Goal: Task Accomplishment & Management: Use online tool/utility

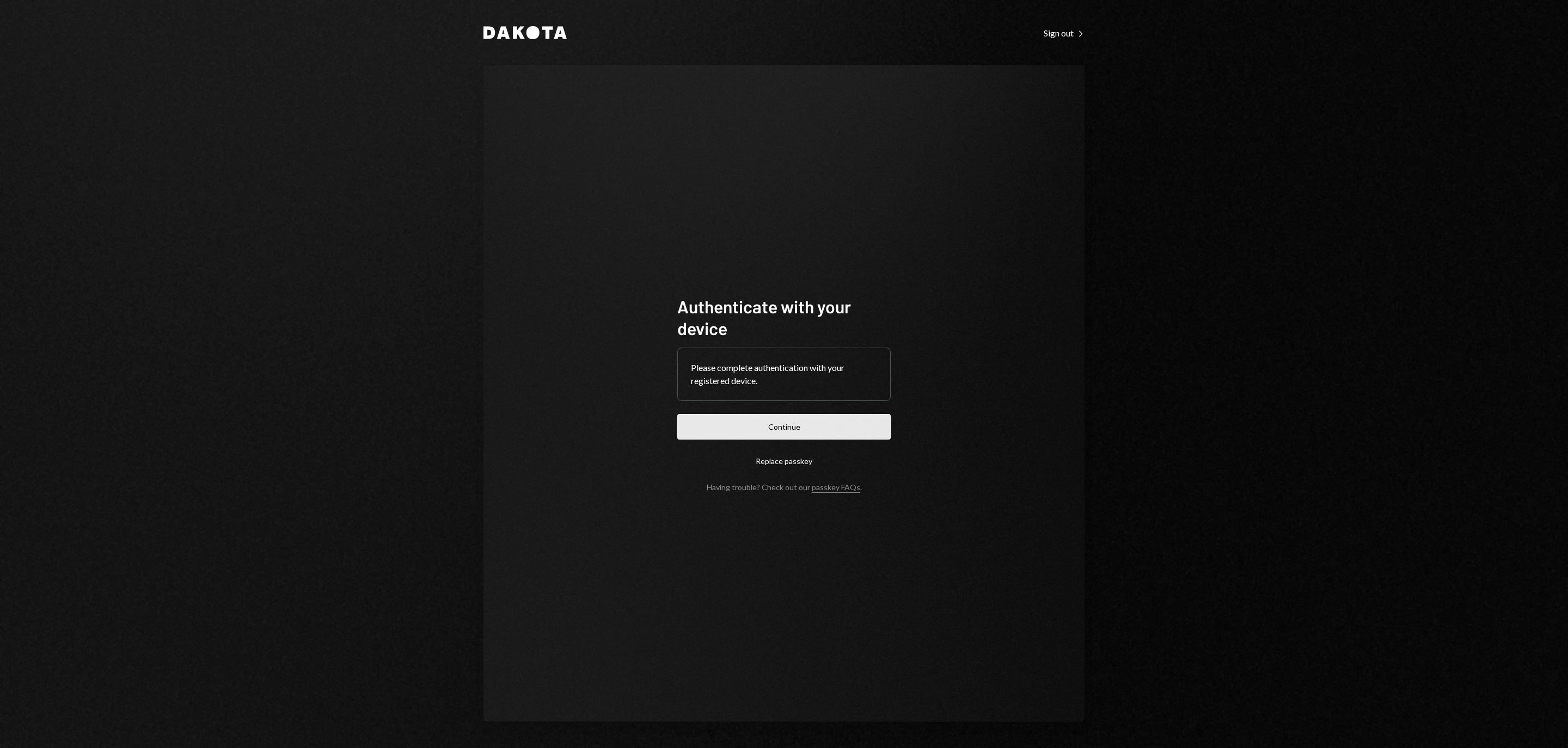
click at [848, 418] on button "Continue" at bounding box center [784, 426] width 214 height 26
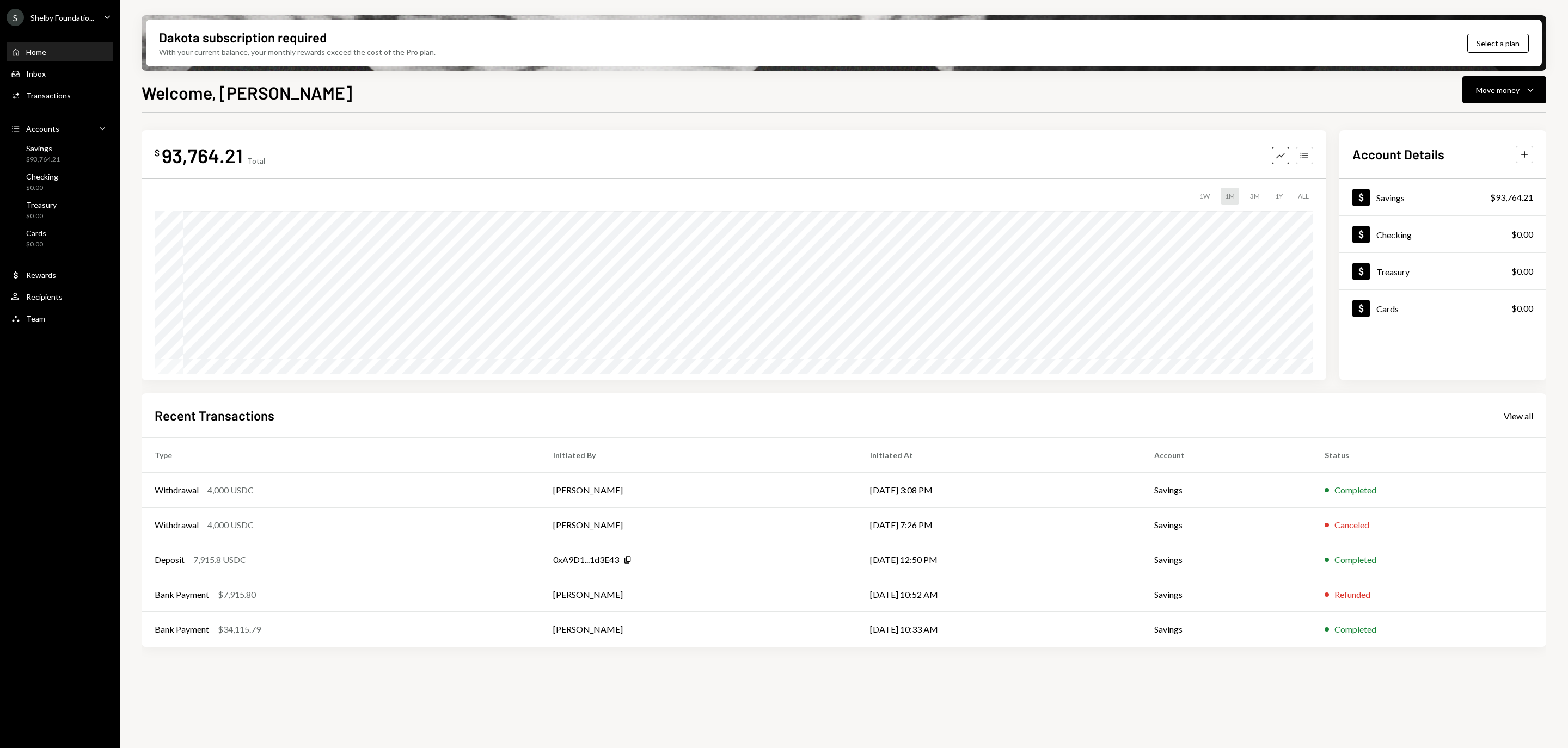
click at [100, 10] on div "S Shelby Foundatio... Caret Down" at bounding box center [60, 17] width 120 height 17
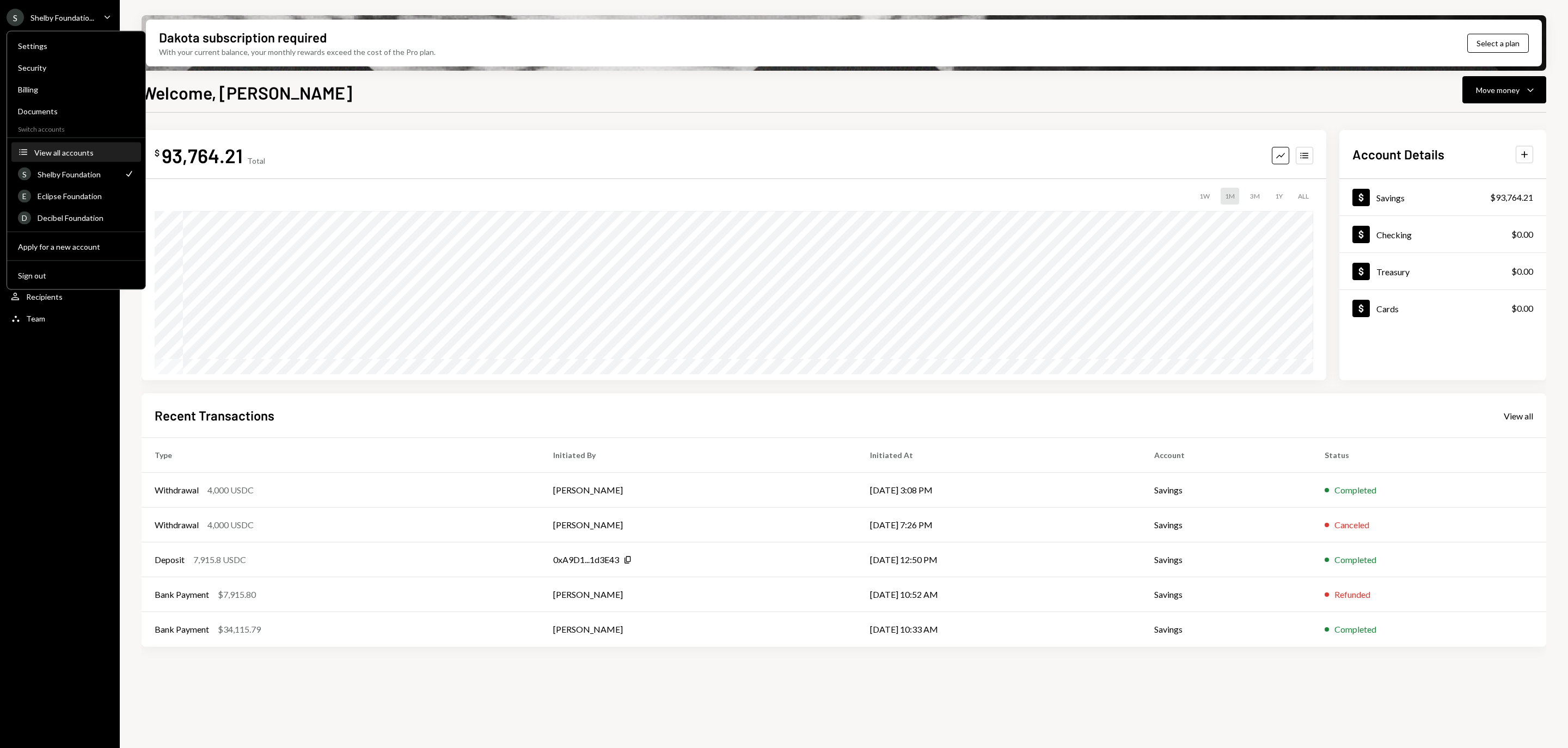
click at [62, 143] on button "Accounts View all accounts" at bounding box center [76, 152] width 129 height 19
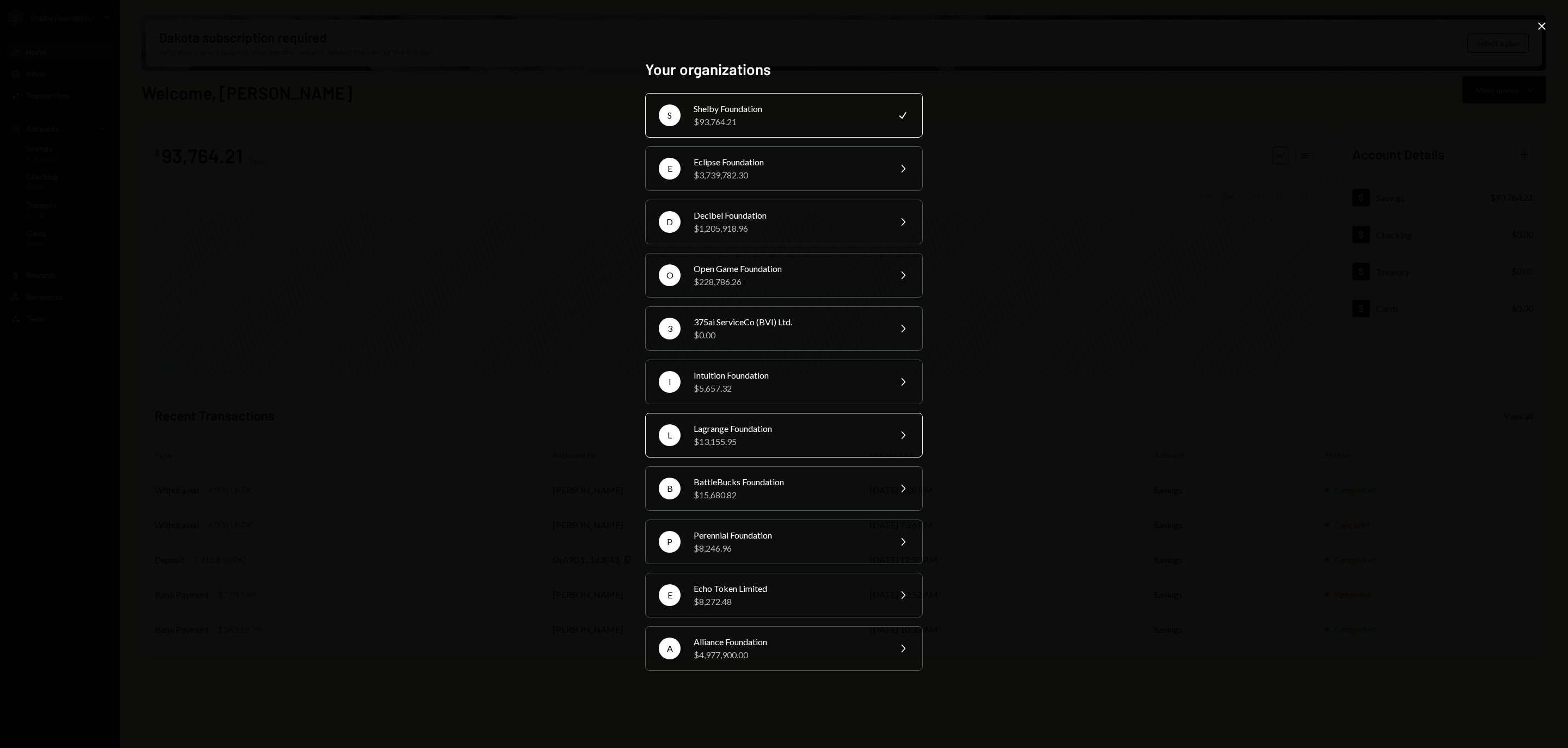
click at [772, 427] on div "Lagrange Foundation" at bounding box center [788, 429] width 189 height 13
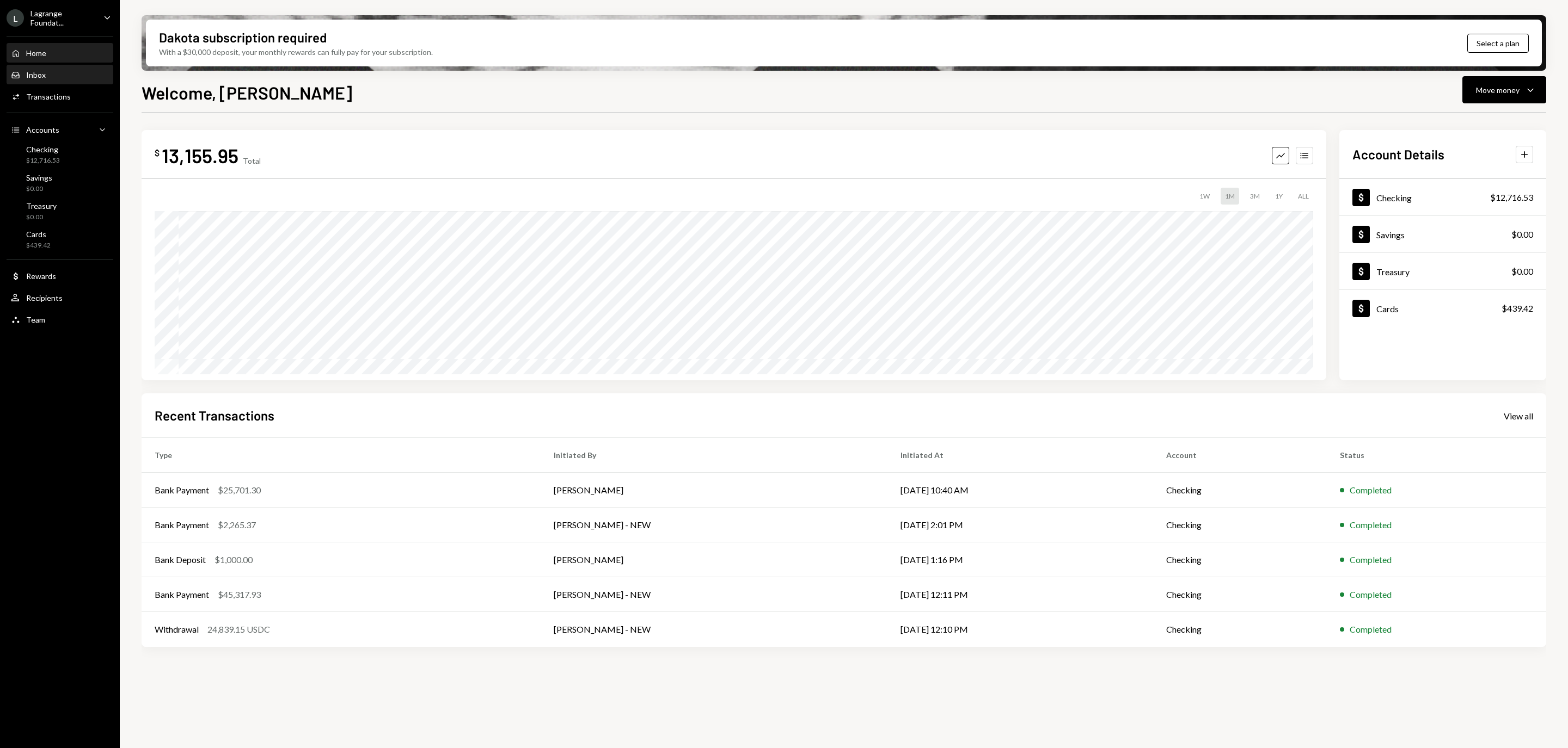
click at [71, 72] on div "Inbox Inbox" at bounding box center [59, 75] width 98 height 10
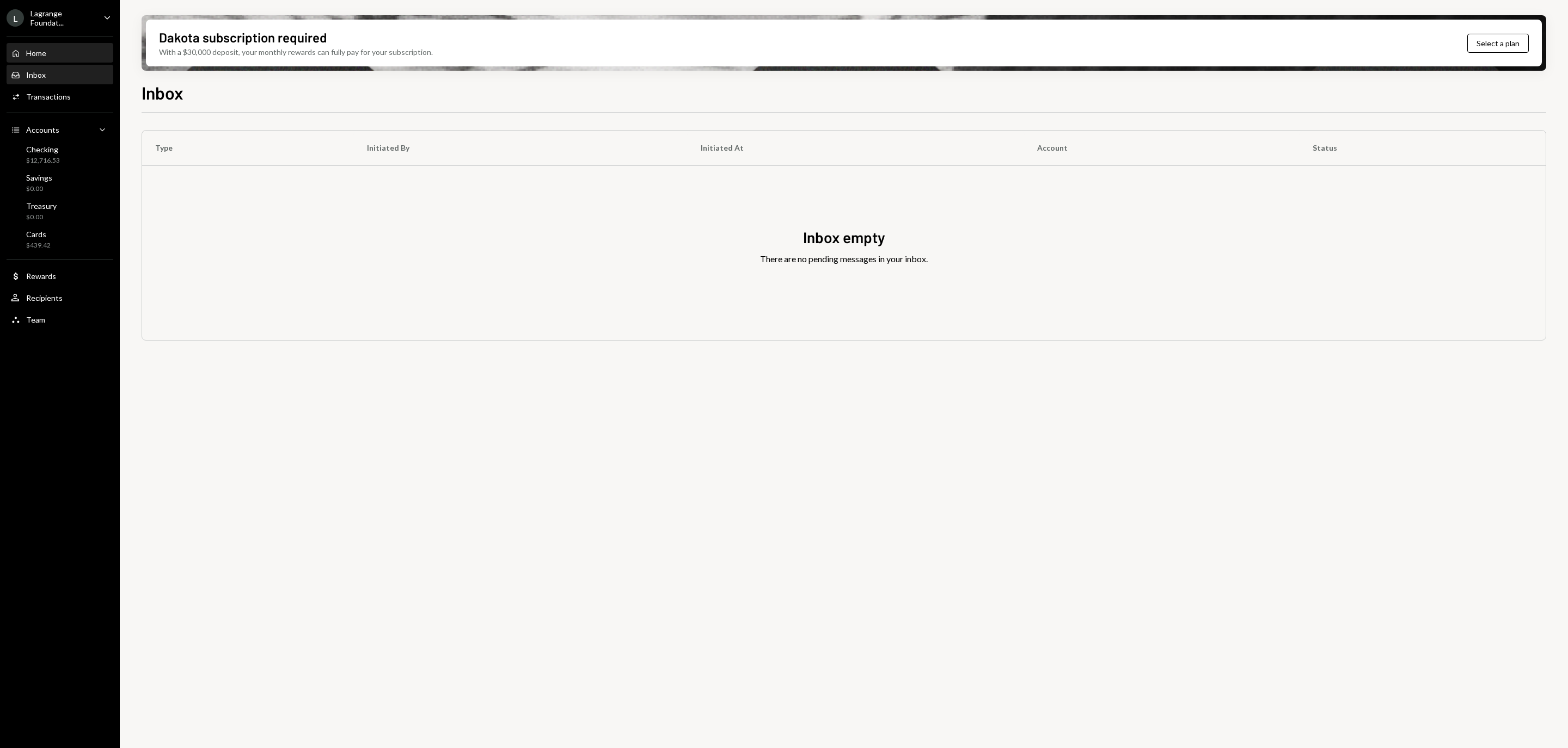
click at [74, 45] on div "Home Home" at bounding box center [59, 54] width 98 height 19
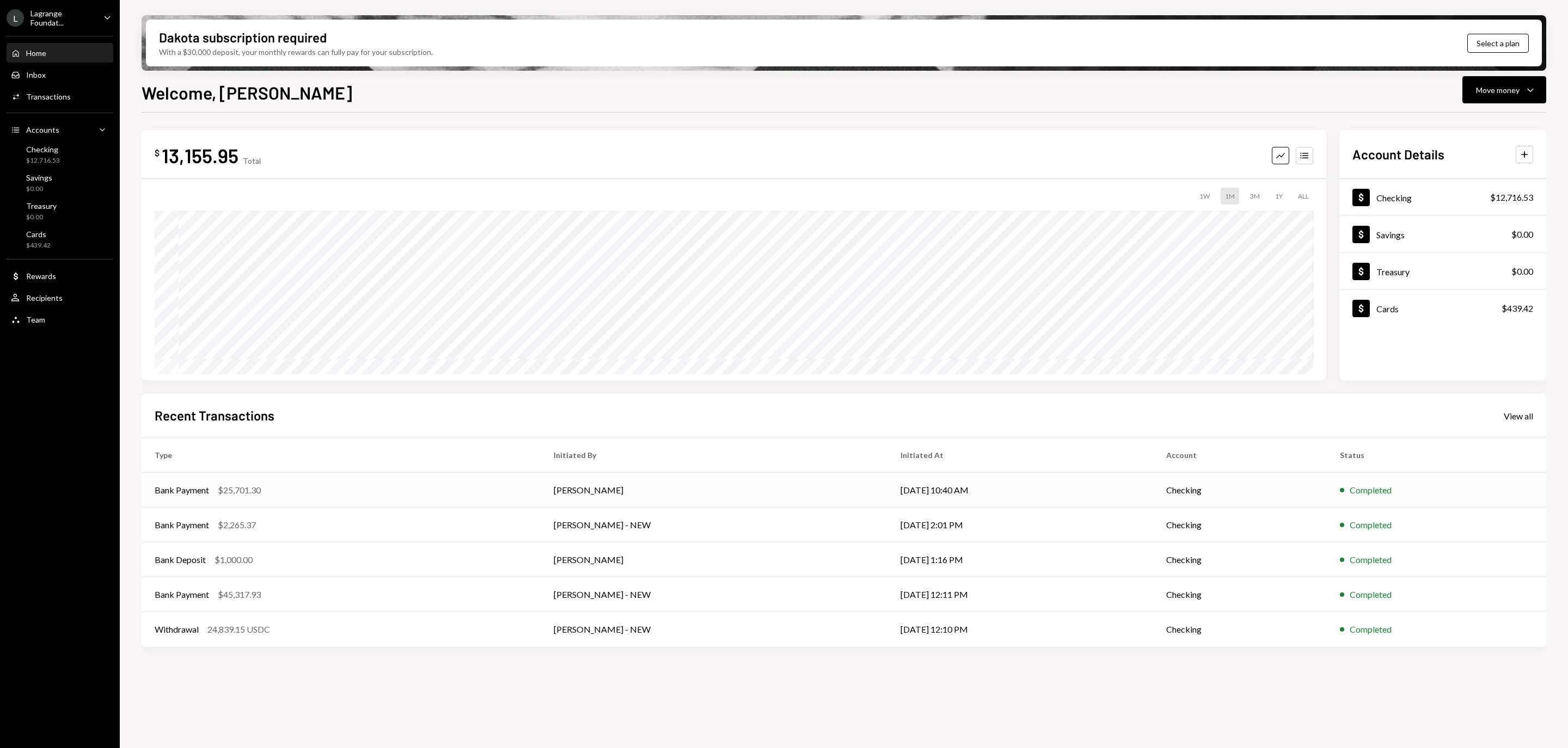
click at [744, 485] on td "Lisbeth Gratereaux" at bounding box center [713, 490] width 347 height 35
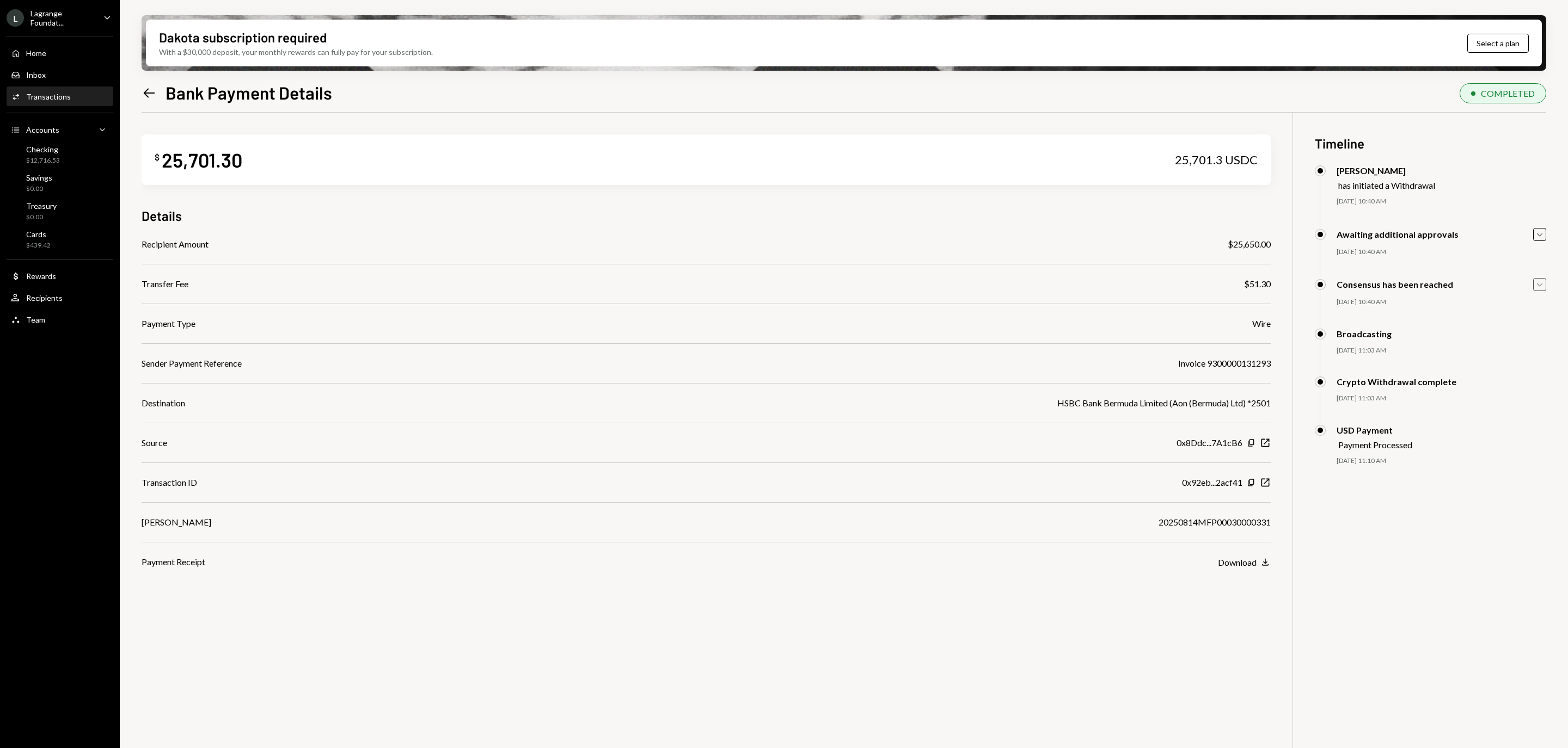
click at [1541, 284] on icon "button" at bounding box center [1539, 285] width 6 height 3
click at [1541, 284] on icon "button" at bounding box center [1539, 284] width 6 height 3
